Goal: Task Accomplishment & Management: Complete application form

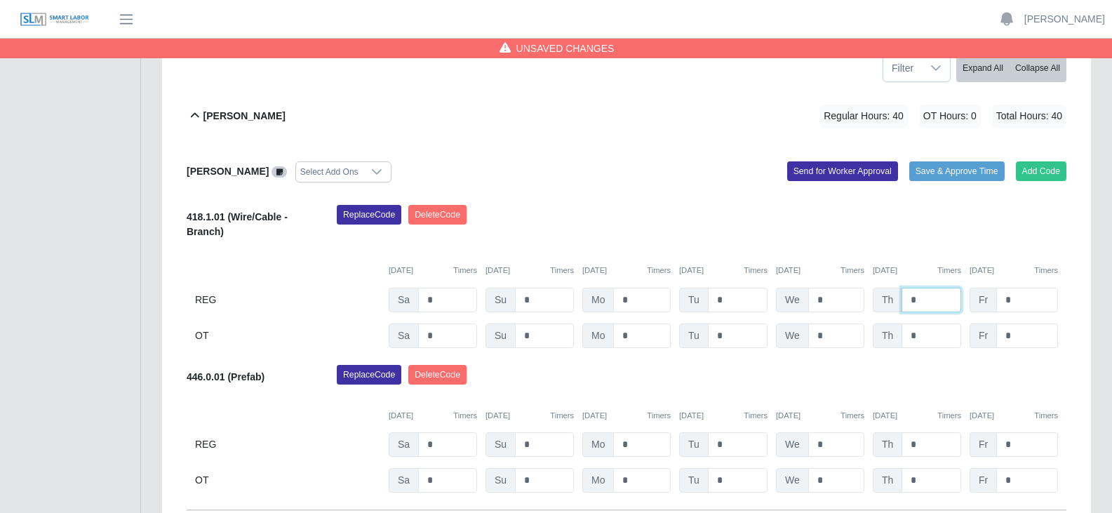
scroll to position [281, 0]
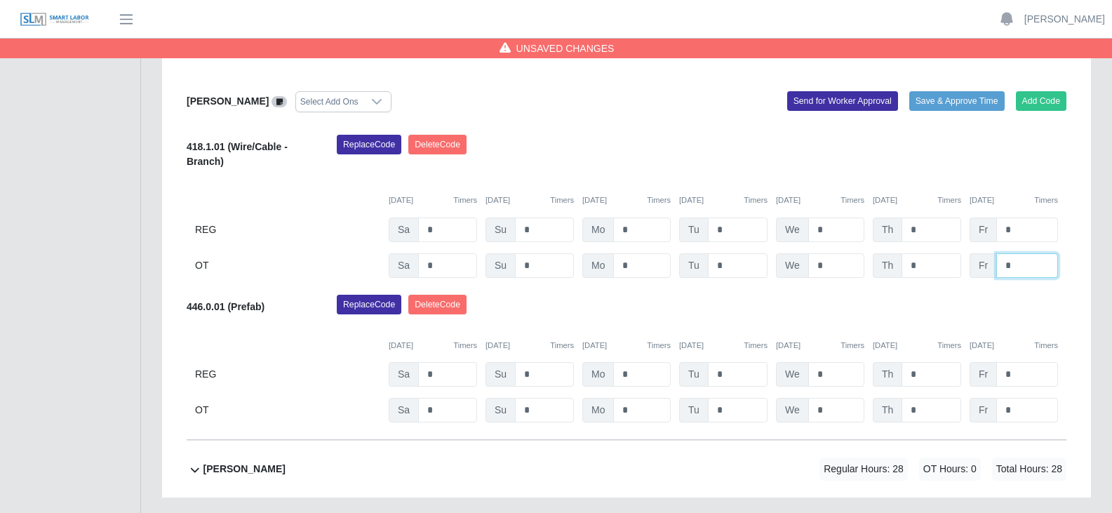
drag, startPoint x: 1023, startPoint y: 264, endPoint x: 981, endPoint y: 263, distance: 41.4
click at [981, 242] on div "Fr *" at bounding box center [1014, 229] width 88 height 25
type input "*"
click at [1019, 227] on input "*" at bounding box center [1027, 229] width 62 height 25
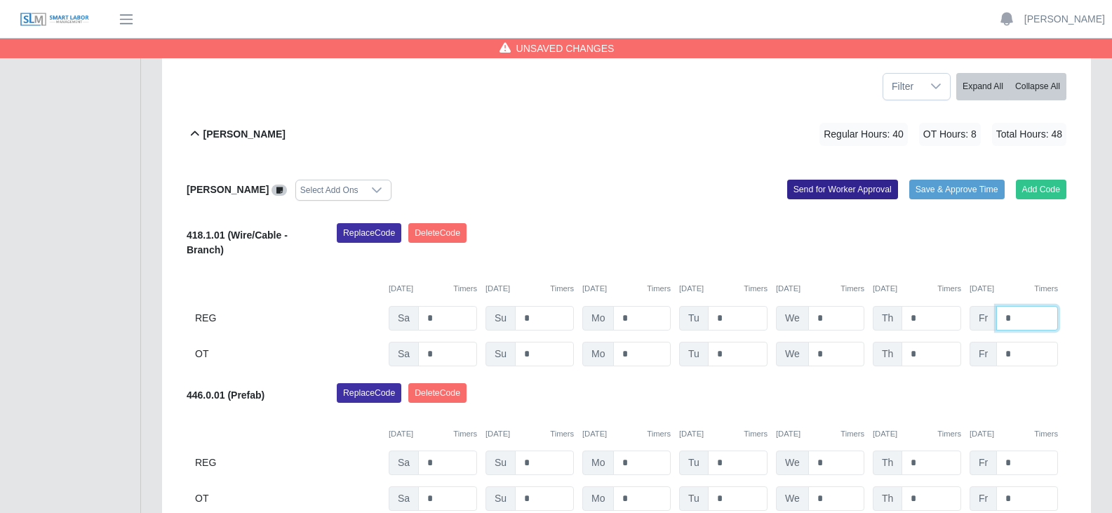
scroll to position [210, 0]
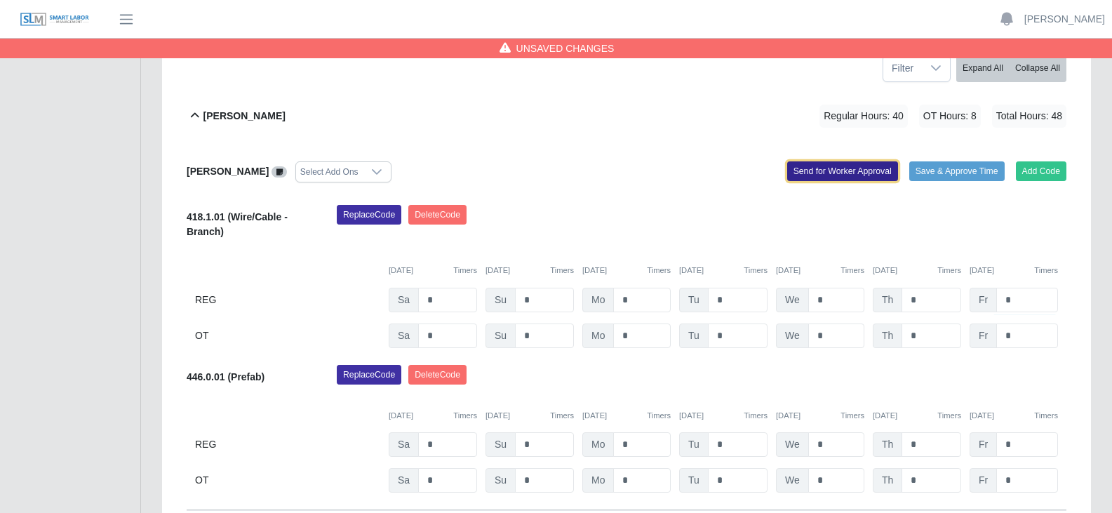
click at [829, 174] on button "Send for Worker Approval" at bounding box center [842, 171] width 111 height 20
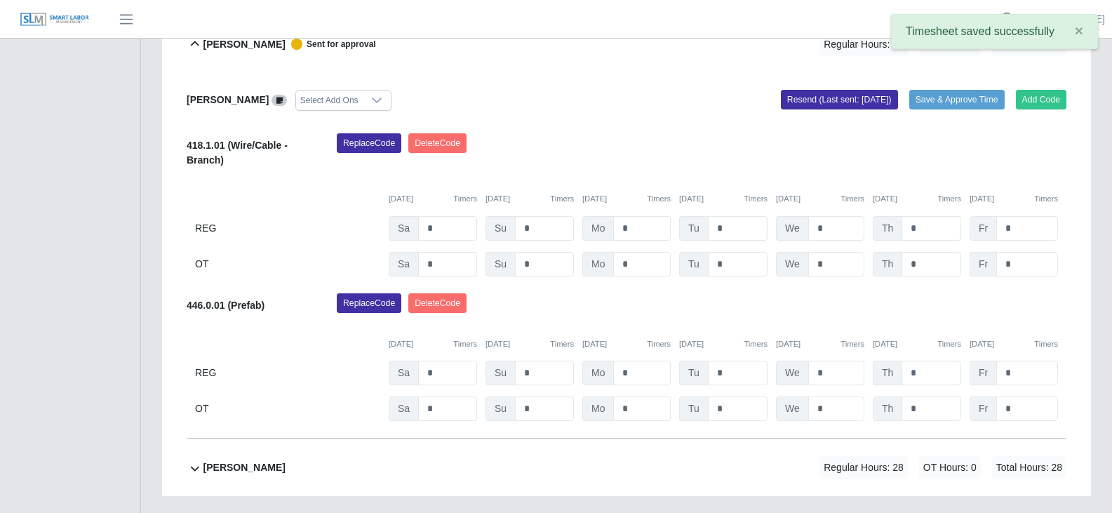
scroll to position [370, 0]
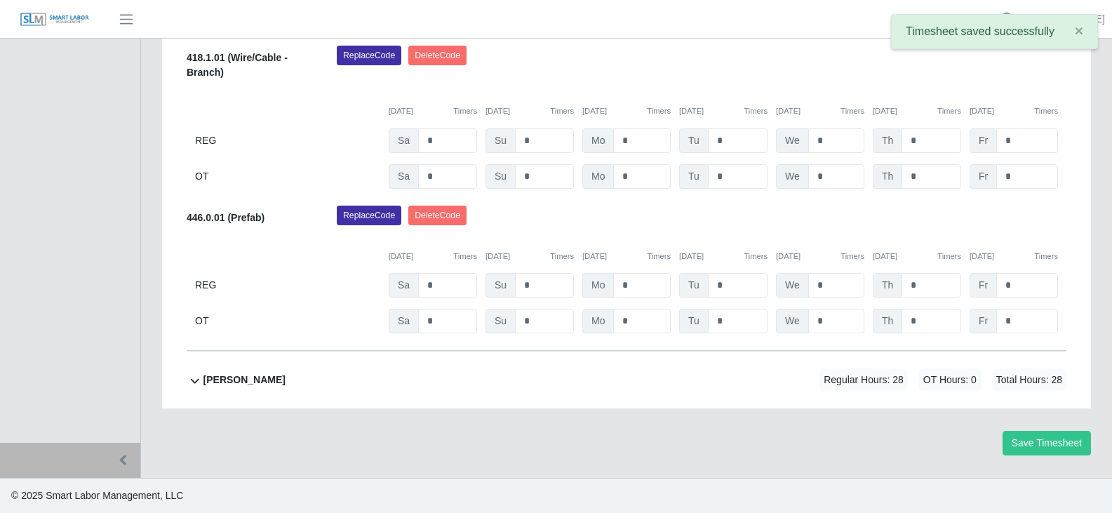
click at [249, 383] on b "[PERSON_NAME]" at bounding box center [244, 380] width 82 height 15
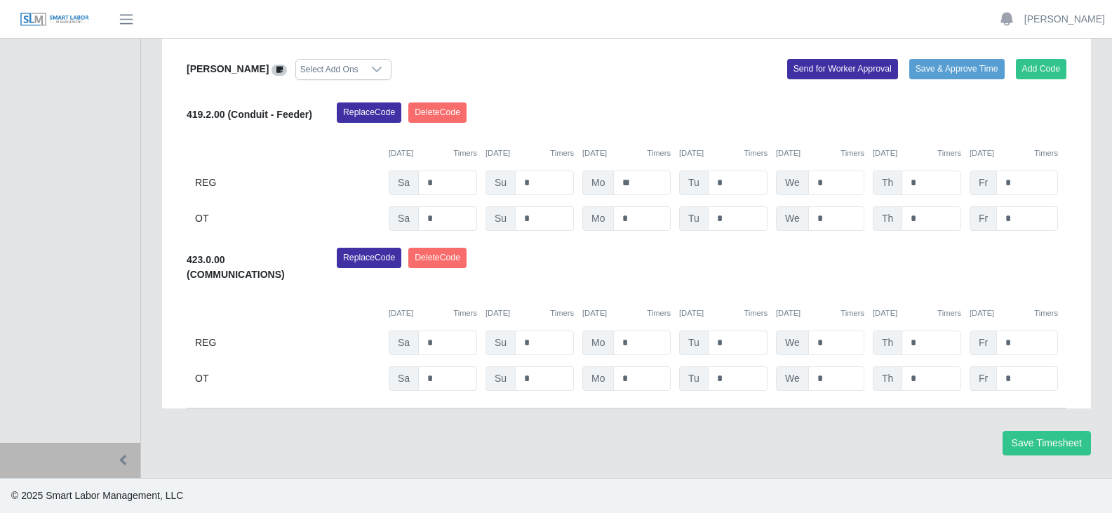
scroll to position [666, 0]
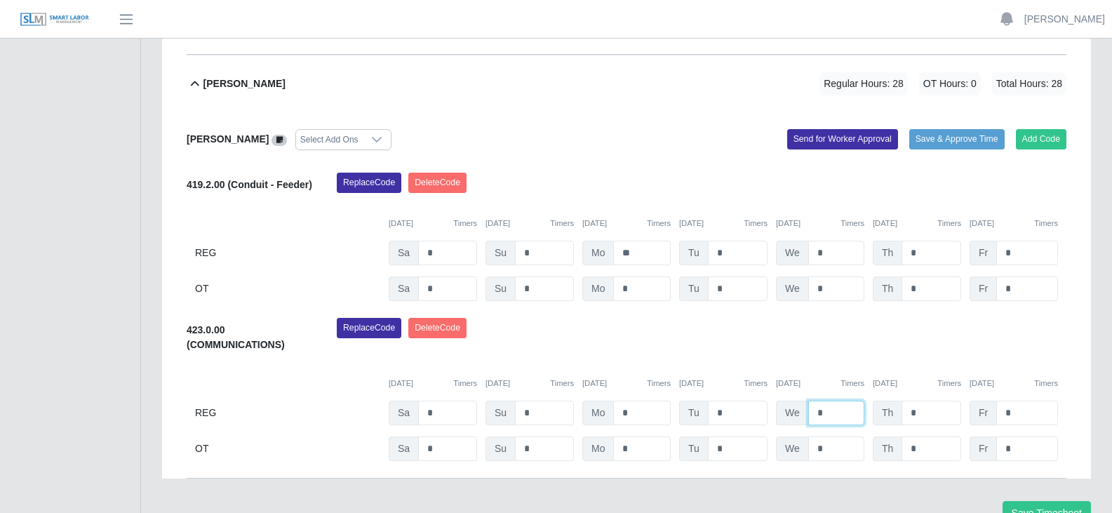
drag, startPoint x: 824, startPoint y: 414, endPoint x: 805, endPoint y: 411, distance: 19.1
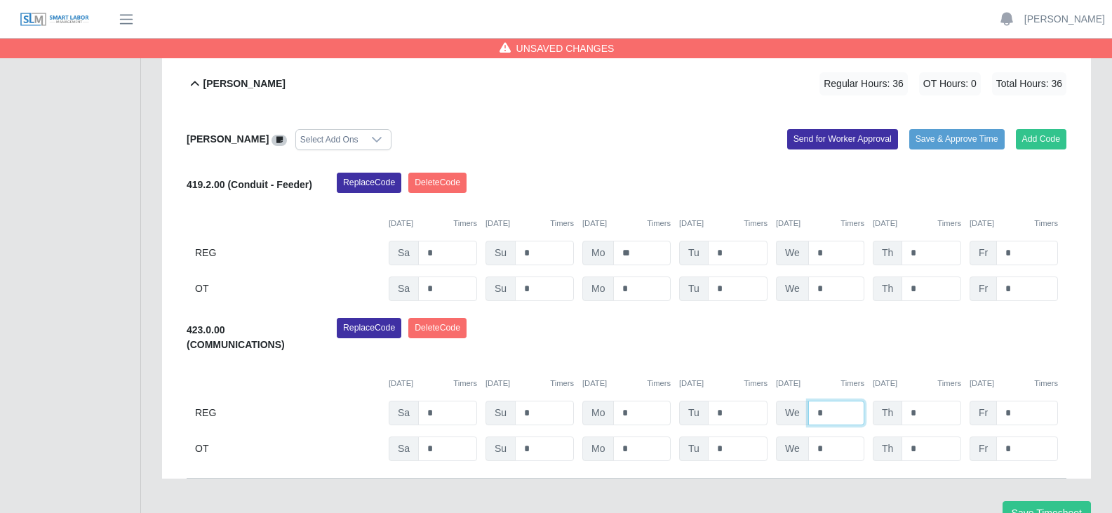
type input "*"
drag, startPoint x: 829, startPoint y: 249, endPoint x: 806, endPoint y: 249, distance: 23.2
type input "*"
click at [925, 253] on input "*" at bounding box center [932, 253] width 60 height 25
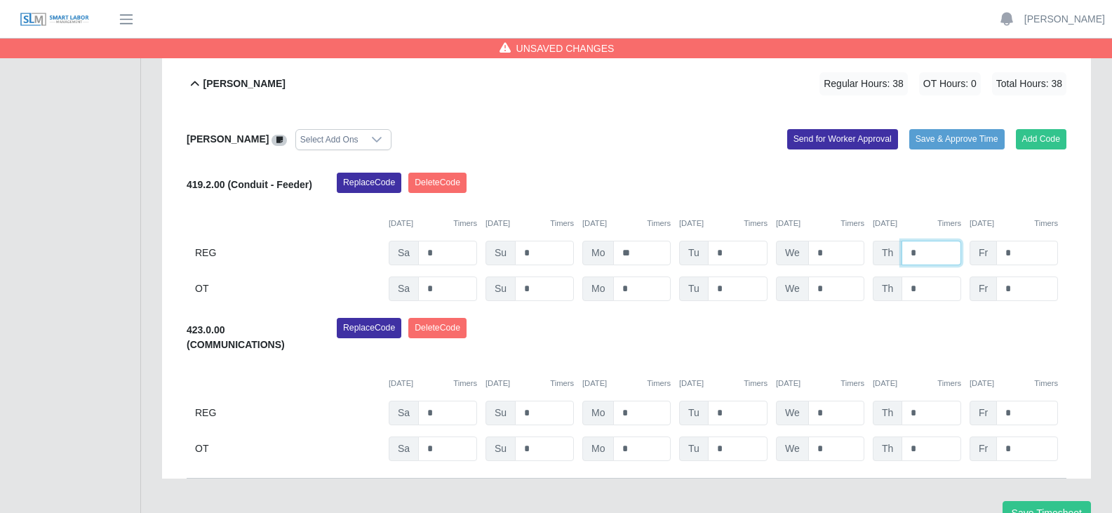
drag, startPoint x: 923, startPoint y: 254, endPoint x: 896, endPoint y: 250, distance: 27.6
type input "*"
drag, startPoint x: 918, startPoint y: 410, endPoint x: 893, endPoint y: 406, distance: 25.6
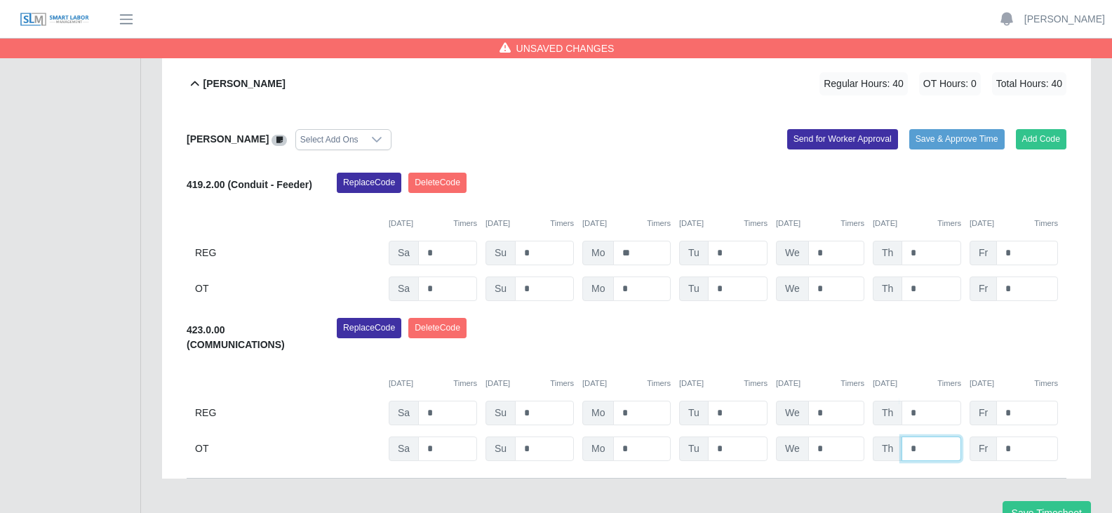
drag, startPoint x: 923, startPoint y: 445, endPoint x: 906, endPoint y: 445, distance: 17.5
type input "*"
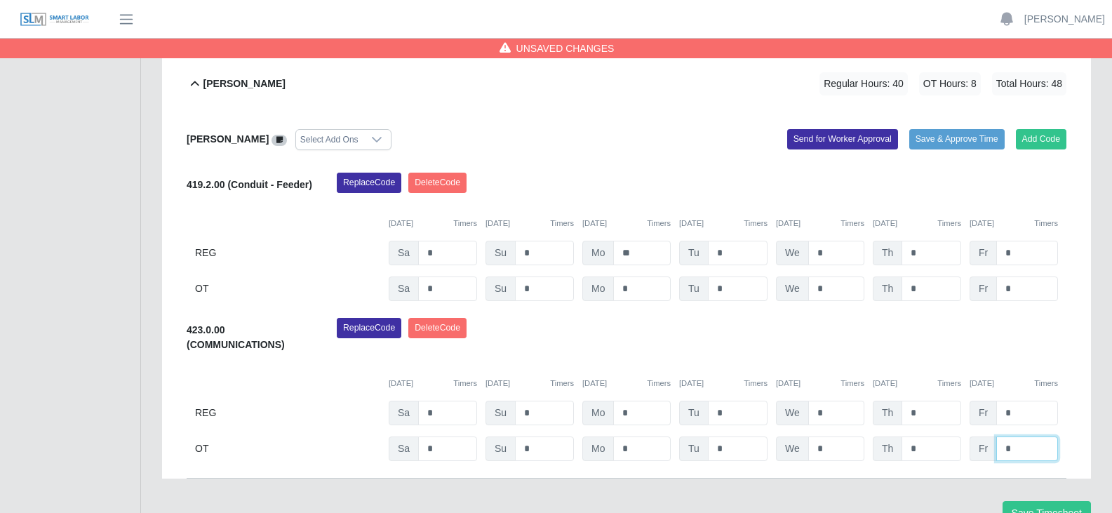
drag, startPoint x: 1019, startPoint y: 446, endPoint x: 993, endPoint y: 446, distance: 25.3
type input "*"
click at [1018, 411] on input "*" at bounding box center [1027, 413] width 62 height 25
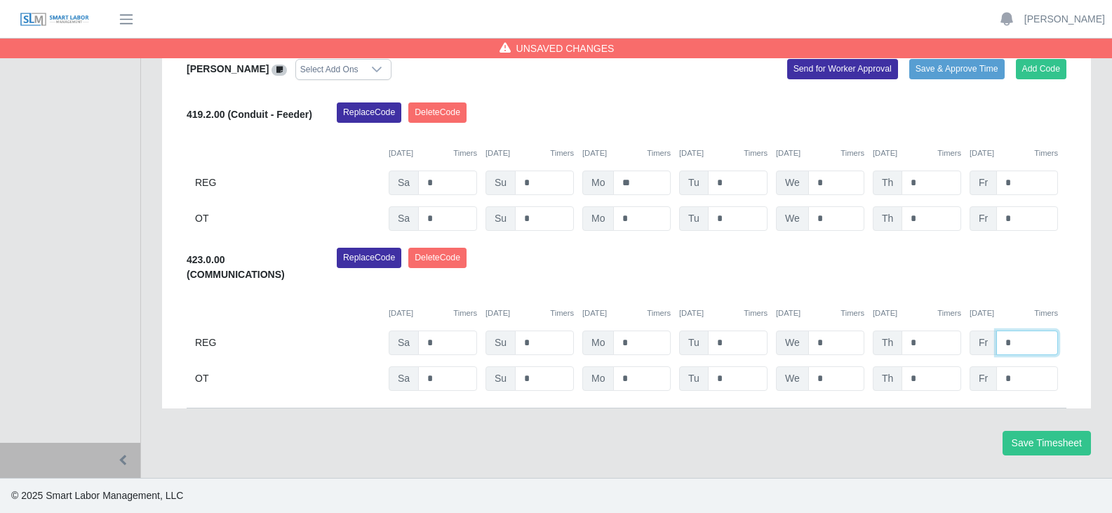
scroll to position [596, 0]
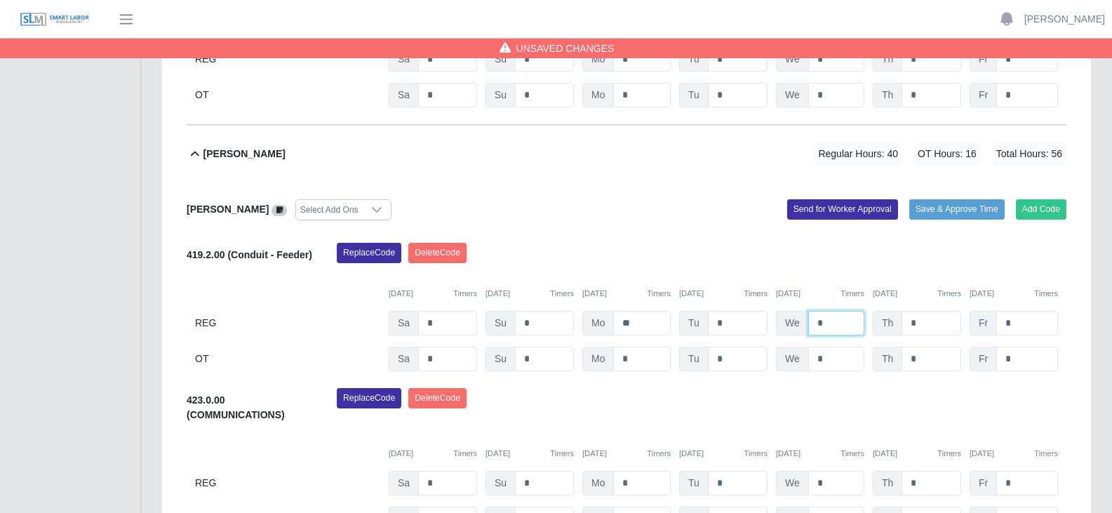
click at [837, 321] on input "*" at bounding box center [836, 323] width 56 height 25
click at [920, 321] on input "*" at bounding box center [932, 323] width 60 height 25
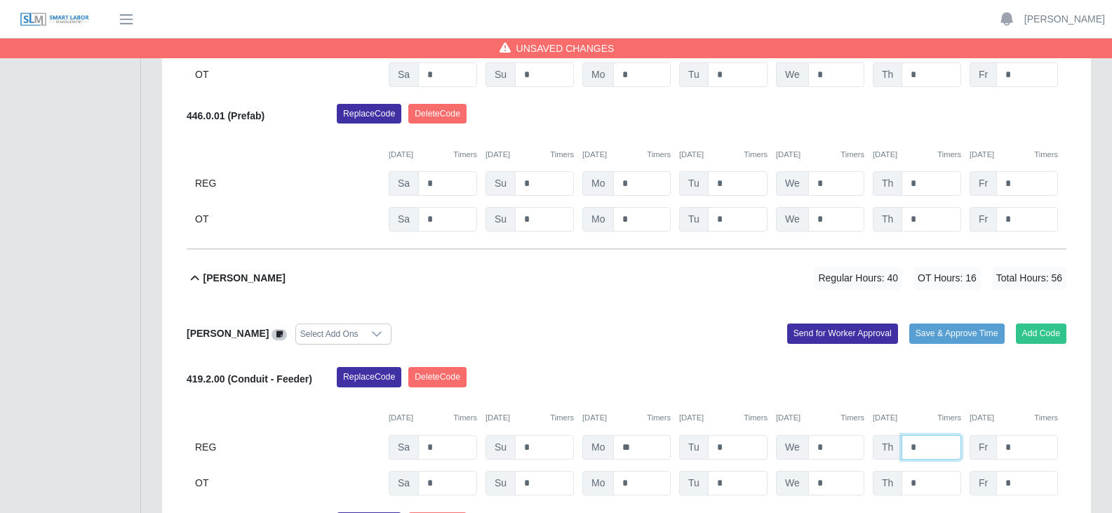
scroll to position [736, 0]
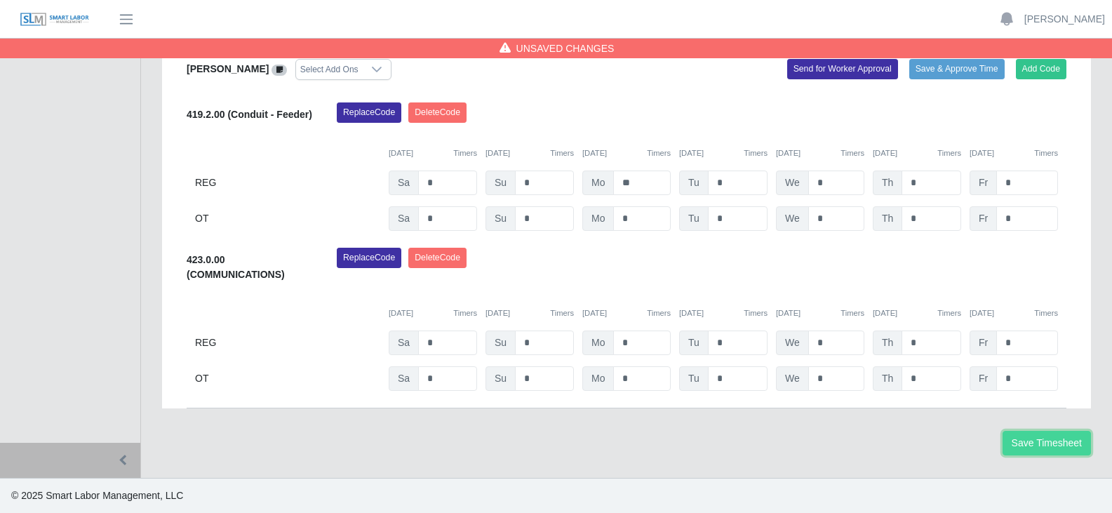
click at [1026, 439] on button "Save Timesheet" at bounding box center [1047, 443] width 88 height 25
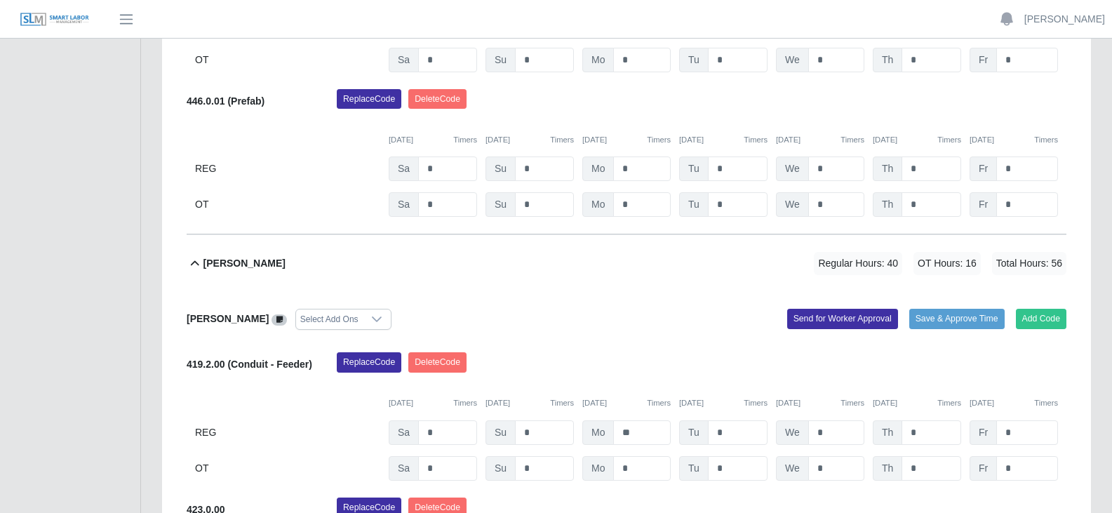
scroll to position [525, 0]
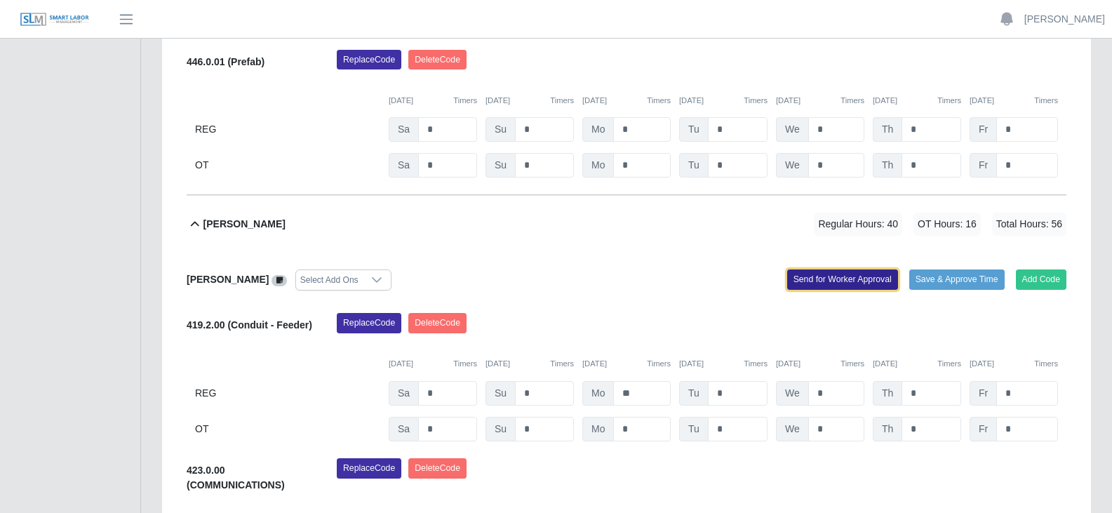
click at [866, 283] on button "Send for Worker Approval" at bounding box center [842, 279] width 111 height 20
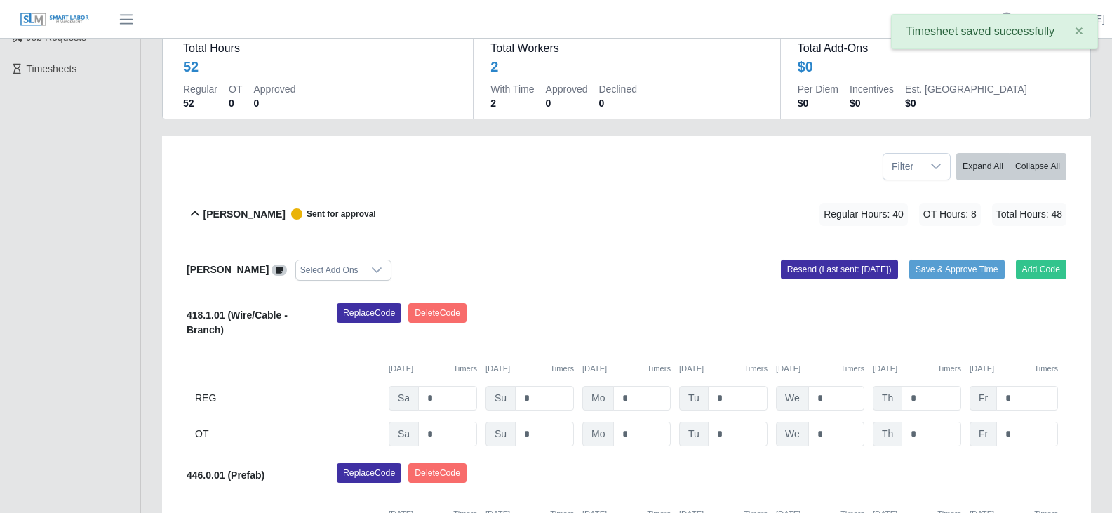
scroll to position [105, 0]
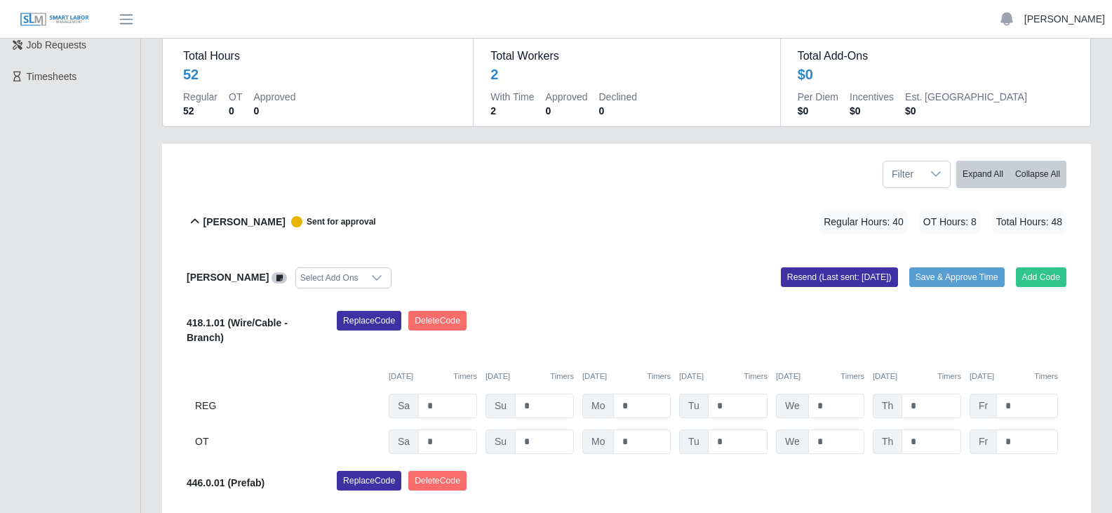
click at [1063, 20] on link "[PERSON_NAME]" at bounding box center [1064, 19] width 81 height 15
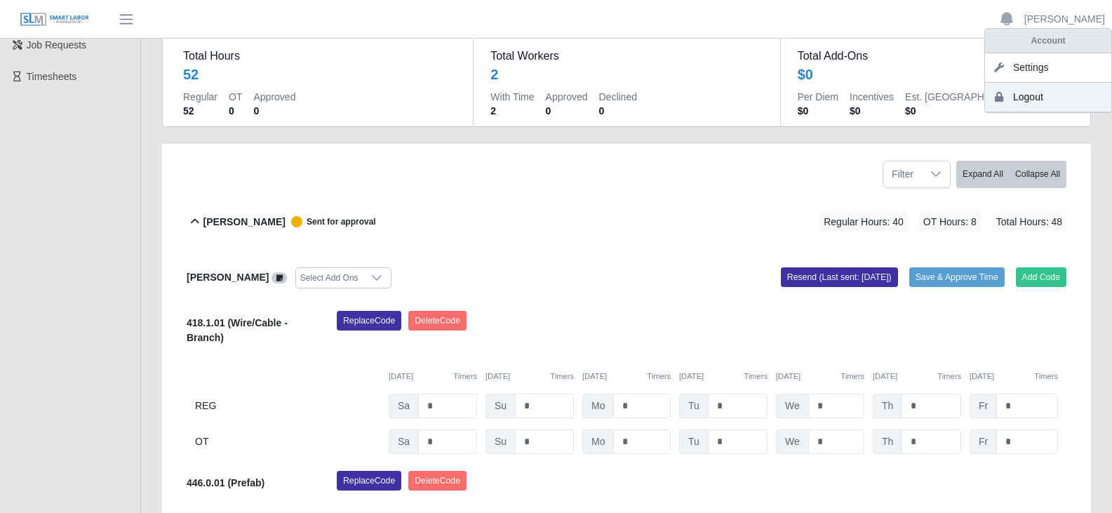
click at [1003, 98] on icon at bounding box center [999, 97] width 14 height 10
